Goal: Use online tool/utility: Utilize a website feature to perform a specific function

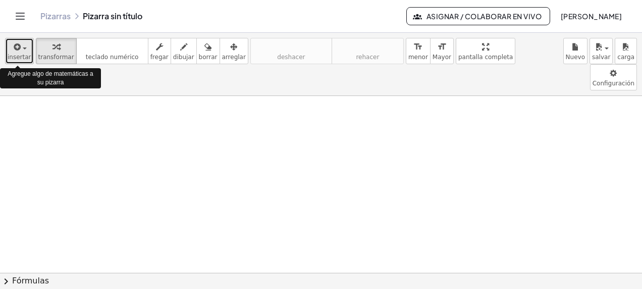
click at [24, 51] on div "button" at bounding box center [20, 46] width 24 height 12
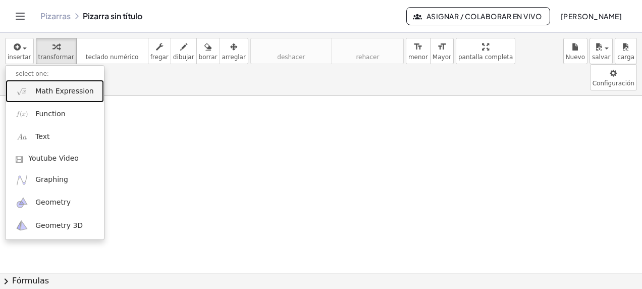
click at [62, 92] on span "Math Expression" at bounding box center [64, 91] width 58 height 10
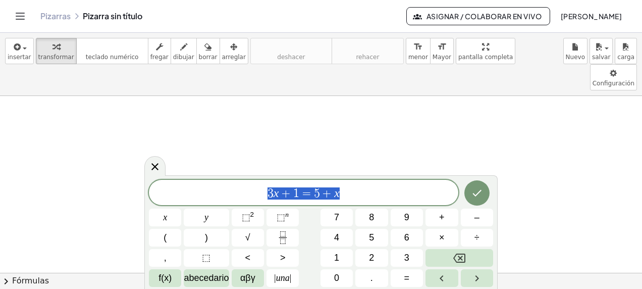
drag, startPoint x: 352, startPoint y: 194, endPoint x: 263, endPoint y: 194, distance: 88.8
click at [263, 194] on span "3 x + 1 = 5 + x" at bounding box center [303, 193] width 309 height 14
click at [439, 235] on span "×" at bounding box center [442, 238] width 6 height 14
click at [278, 215] on span "⬚" at bounding box center [280, 217] width 9 height 10
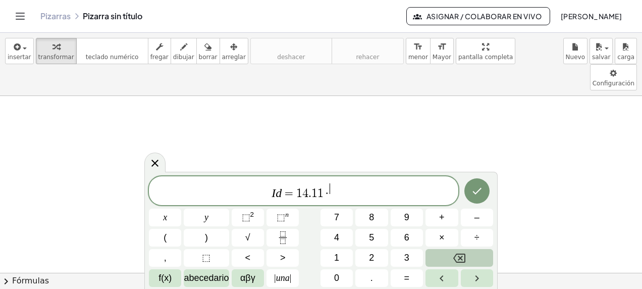
click at [463, 258] on icon "Retroceso" at bounding box center [459, 258] width 12 height 12
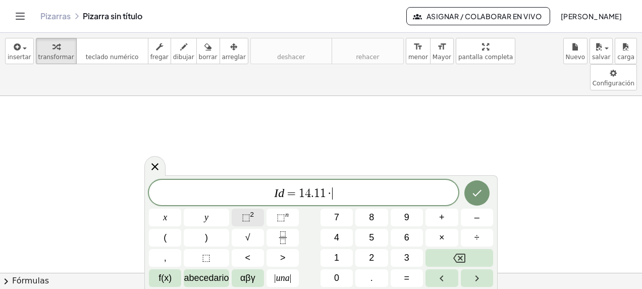
click at [247, 217] on span "⬚" at bounding box center [246, 217] width 9 height 10
click at [280, 216] on span "⬚" at bounding box center [280, 217] width 9 height 10
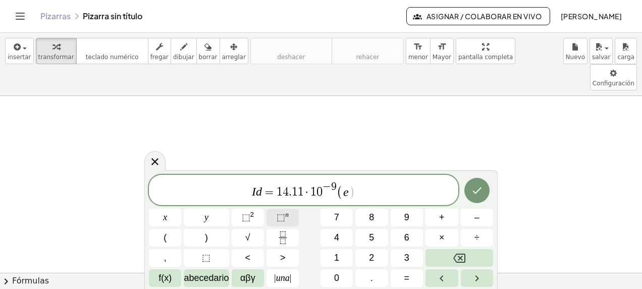
click at [280, 218] on span "⬚" at bounding box center [280, 217] width 9 height 10
click at [281, 234] on icon "Fracción" at bounding box center [282, 237] width 13 height 13
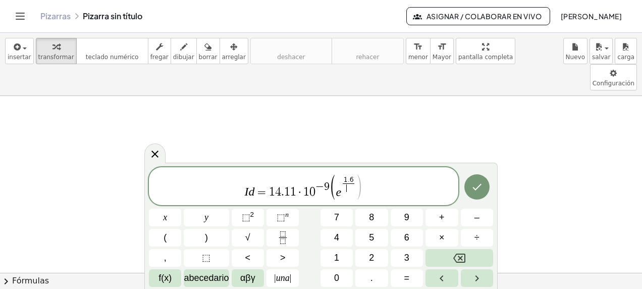
click at [350, 189] on span "​" at bounding box center [348, 188] width 12 height 10
click at [388, 189] on span "I d = 1 4 . 1 1 · 1 0 − 9 ( e 1 . 6 1 . 9 8 4 · 0 . 0 2 6 ​ − 1 ​ )" at bounding box center [303, 186] width 309 height 27
click at [474, 188] on icon "Hecho" at bounding box center [476, 186] width 9 height 7
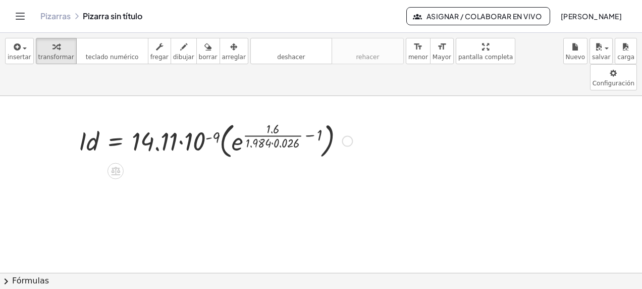
click at [176, 120] on div at bounding box center [215, 140] width 283 height 43
click at [180, 119] on div at bounding box center [215, 140] width 283 height 43
click at [181, 119] on div at bounding box center [215, 140] width 283 height 43
drag, startPoint x: 181, startPoint y: 115, endPoint x: 179, endPoint y: 143, distance: 27.8
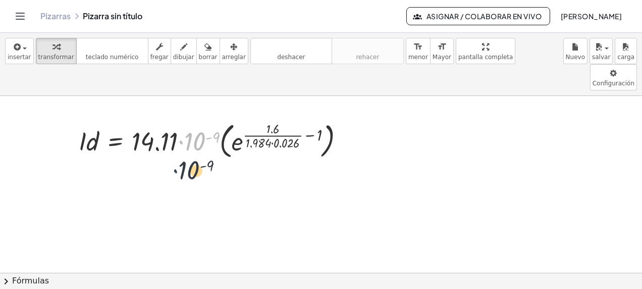
drag, startPoint x: 180, startPoint y: 116, endPoint x: 174, endPoint y: 157, distance: 42.3
click at [181, 119] on div at bounding box center [215, 140] width 283 height 43
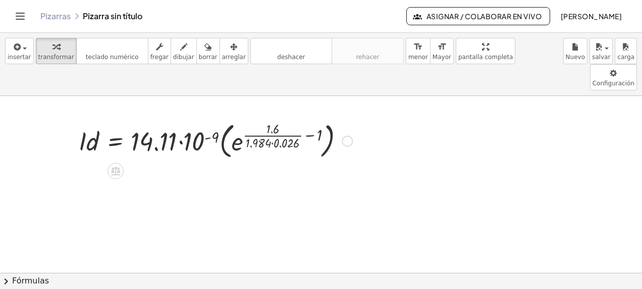
click at [181, 119] on div at bounding box center [215, 140] width 283 height 43
click at [218, 121] on div at bounding box center [215, 140] width 283 height 43
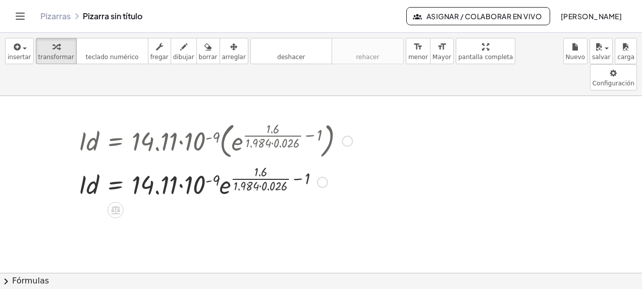
click at [217, 165] on div at bounding box center [215, 180] width 283 height 39
click at [179, 161] on div at bounding box center [215, 180] width 283 height 39
click at [180, 161] on div at bounding box center [215, 180] width 283 height 39
click at [222, 161] on div at bounding box center [215, 180] width 283 height 39
click at [260, 161] on div at bounding box center [215, 180] width 283 height 39
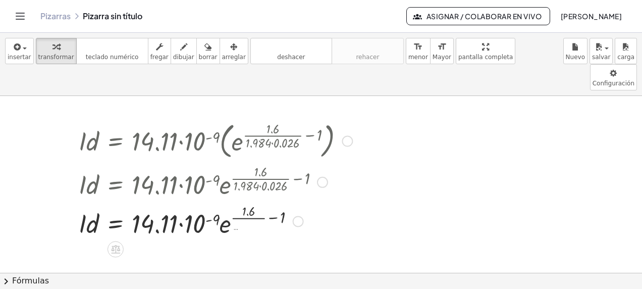
click at [234, 201] on div at bounding box center [215, 220] width 283 height 39
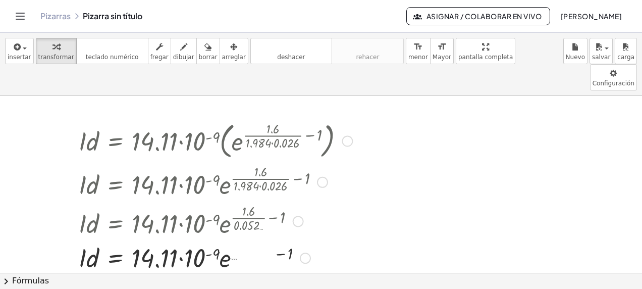
click at [281, 240] on div at bounding box center [215, 257] width 283 height 34
click at [180, 240] on div at bounding box center [215, 257] width 283 height 34
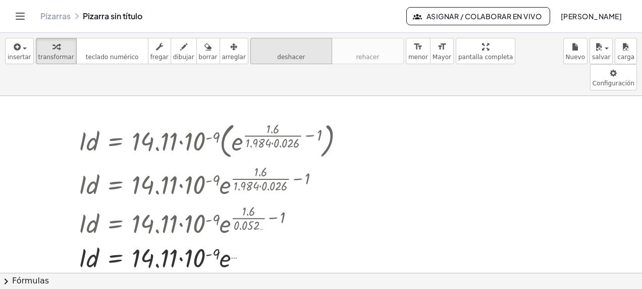
drag, startPoint x: 291, startPoint y: 17, endPoint x: 285, endPoint y: 47, distance: 31.3
click at [285, 47] on div "Actividades matemáticas comprensibles Comenzar Banco de actividades Trabajo asi…" at bounding box center [321, 144] width 642 height 289
